Goal: Check status: Check status

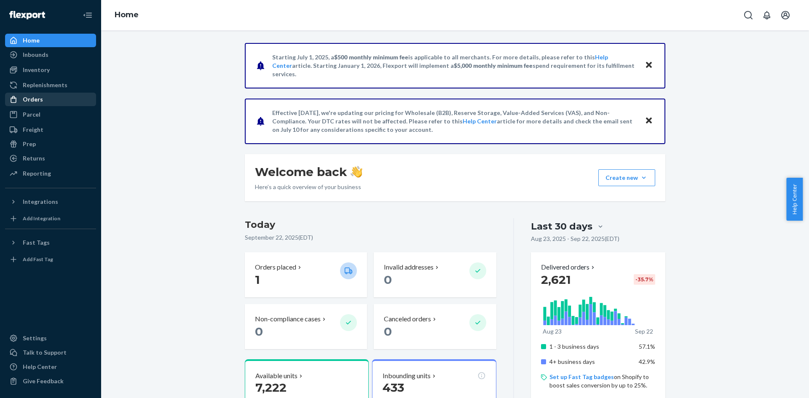
click at [45, 102] on div "Orders" at bounding box center [50, 100] width 89 height 12
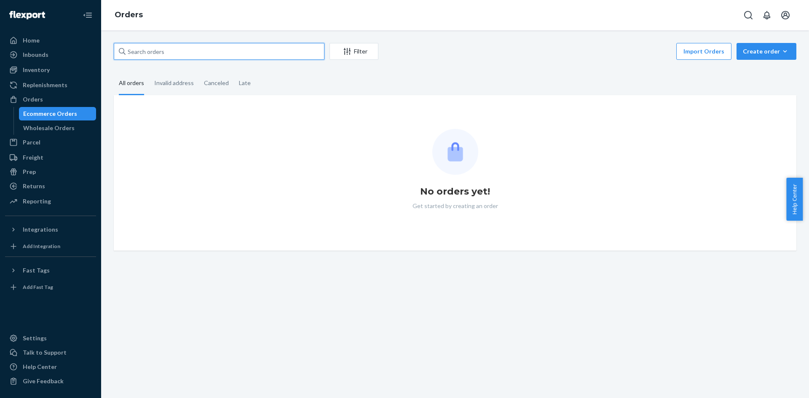
click at [160, 48] on input "text" at bounding box center [219, 51] width 211 height 17
paste input "4640045"
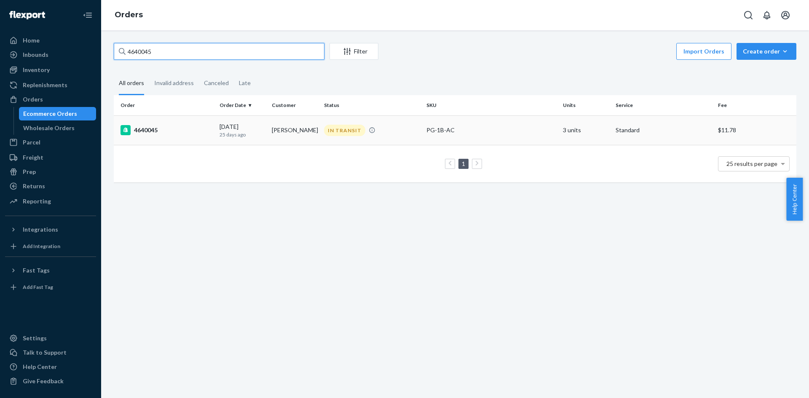
type input "4640045"
click at [310, 131] on td "[PERSON_NAME]" at bounding box center [294, 129] width 52 height 29
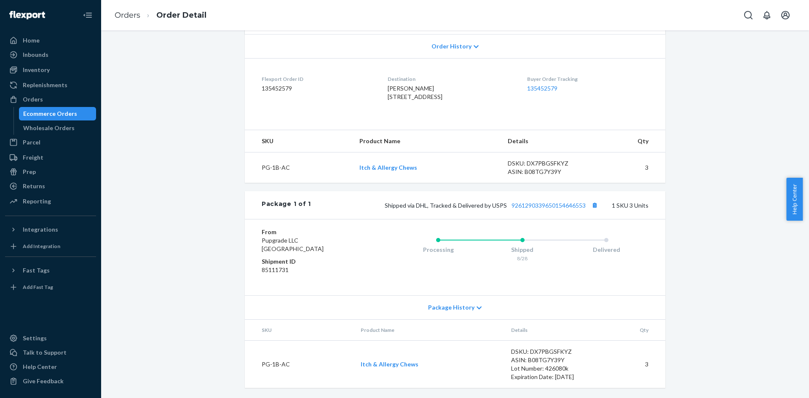
scroll to position [223, 0]
click at [786, 16] on icon "Open account menu" at bounding box center [785, 15] width 10 height 10
click at [754, 93] on div "Log out" at bounding box center [765, 91] width 63 height 16
